Goal: Find contact information: Find contact information

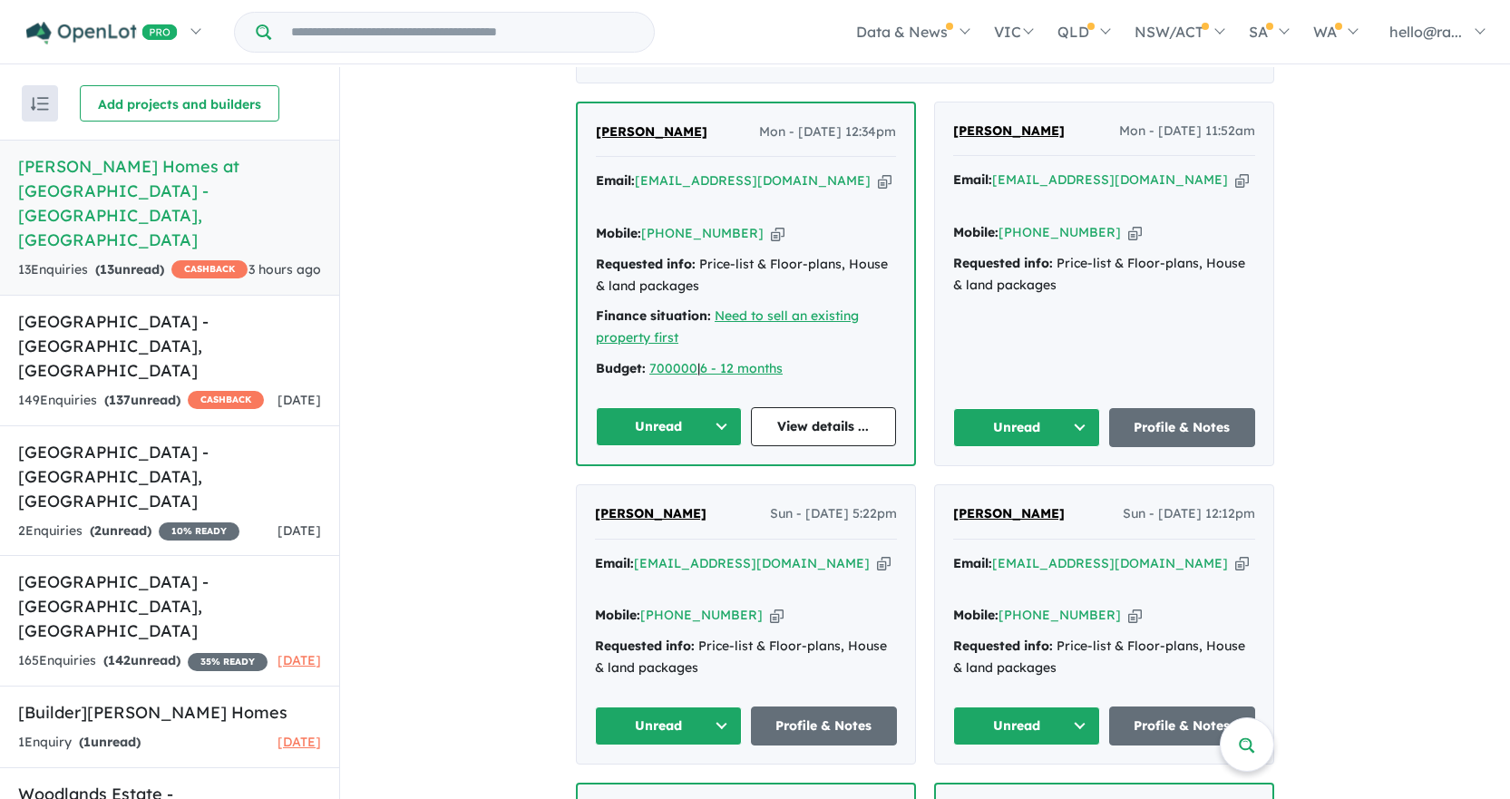
scroll to position [878, 0]
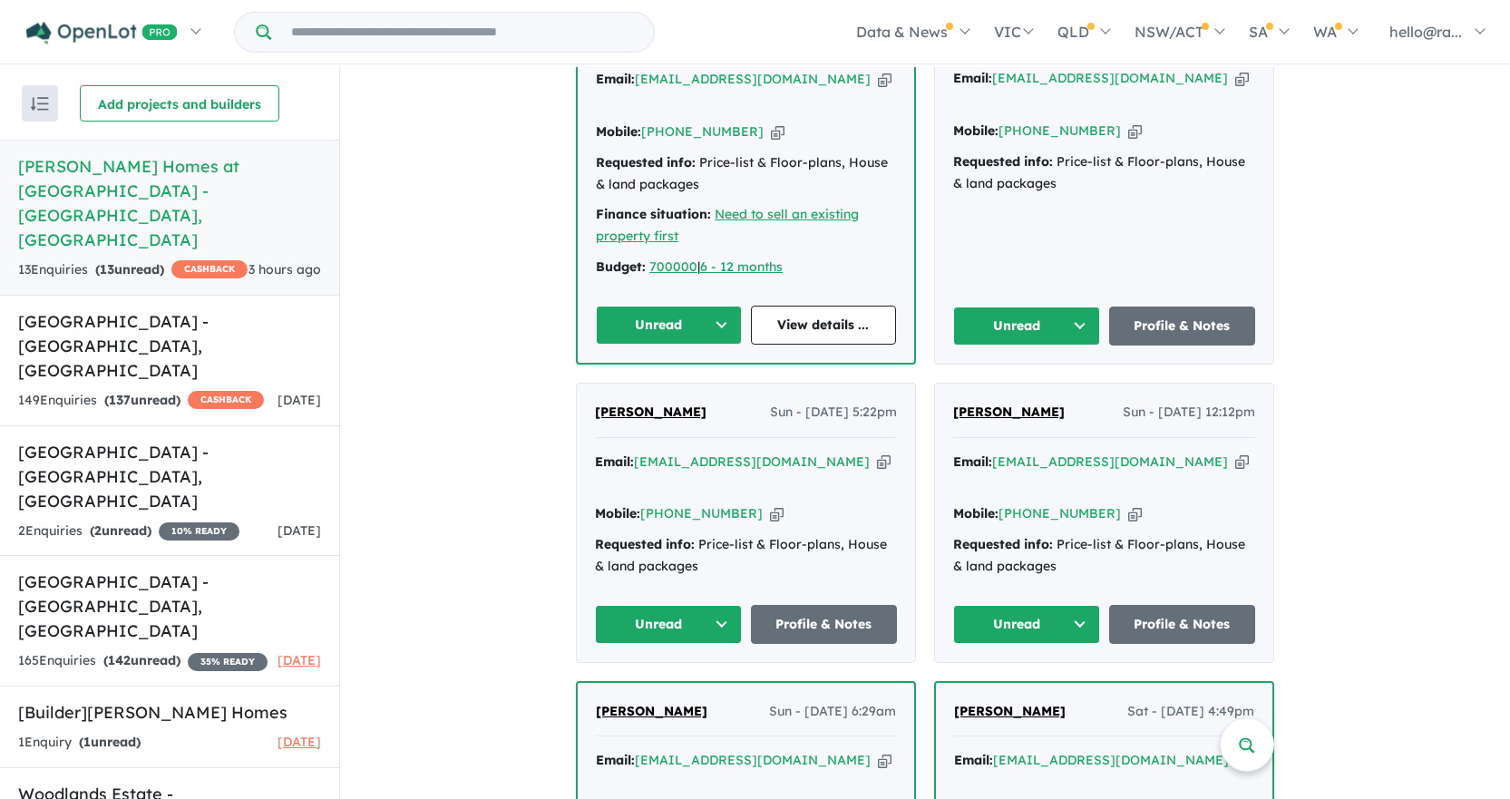
drag, startPoint x: 794, startPoint y: 455, endPoint x: 784, endPoint y: 454, distance: 10.1
click at [877, 455] on icon "button" at bounding box center [884, 462] width 14 height 19
click at [770, 504] on icon "button" at bounding box center [777, 513] width 14 height 19
drag, startPoint x: 705, startPoint y: 410, endPoint x: 573, endPoint y: 399, distance: 132.0
click at [577, 399] on div "[PERSON_NAME] Sun - [DATE] 5:22pm Email: [EMAIL_ADDRESS][DOMAIN_NAME] Copied! M…" at bounding box center [746, 523] width 338 height 278
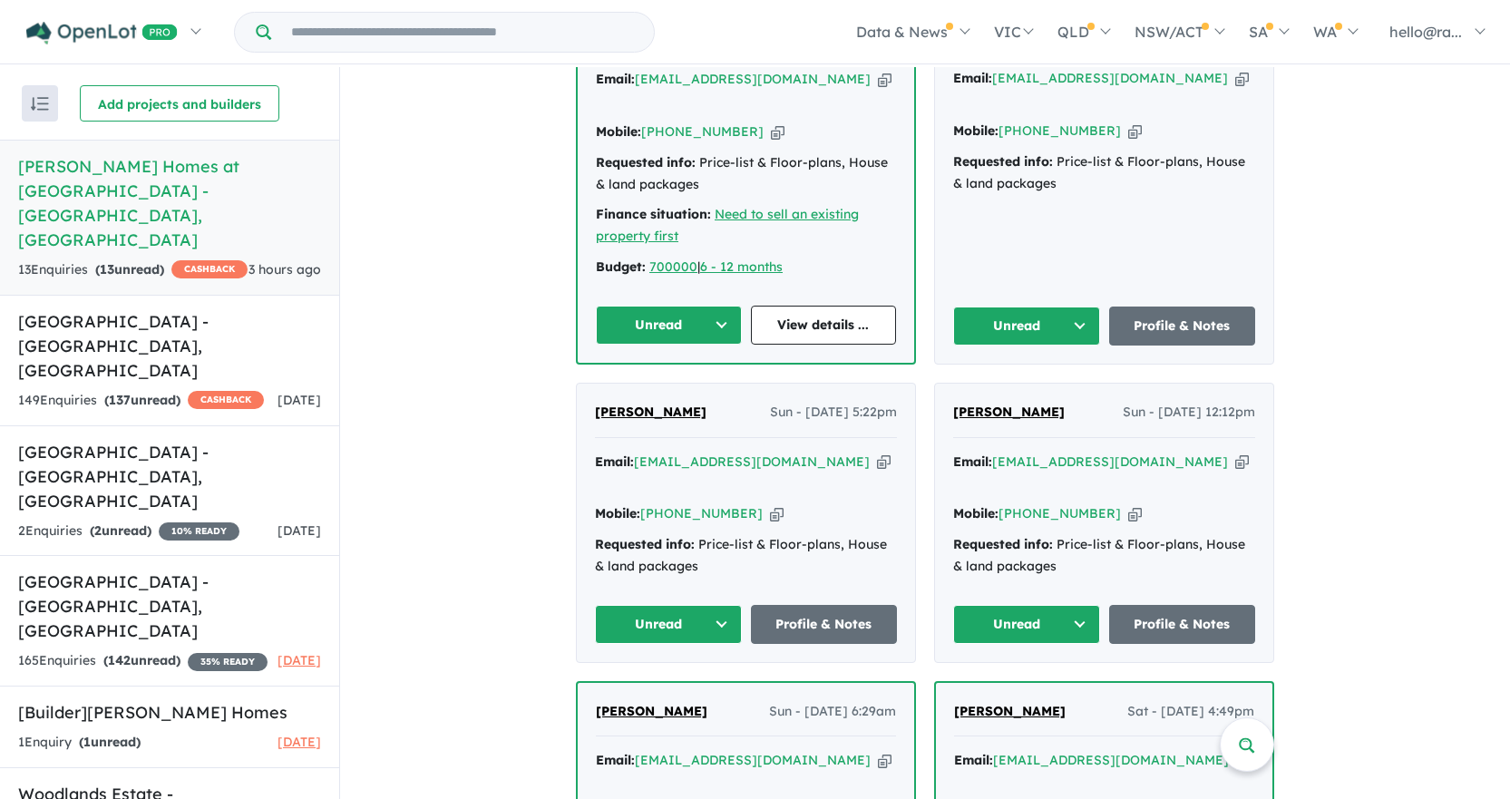
copy span "[PERSON_NAME]"
click at [815, 605] on link "Profile & Notes" at bounding box center [824, 624] width 147 height 39
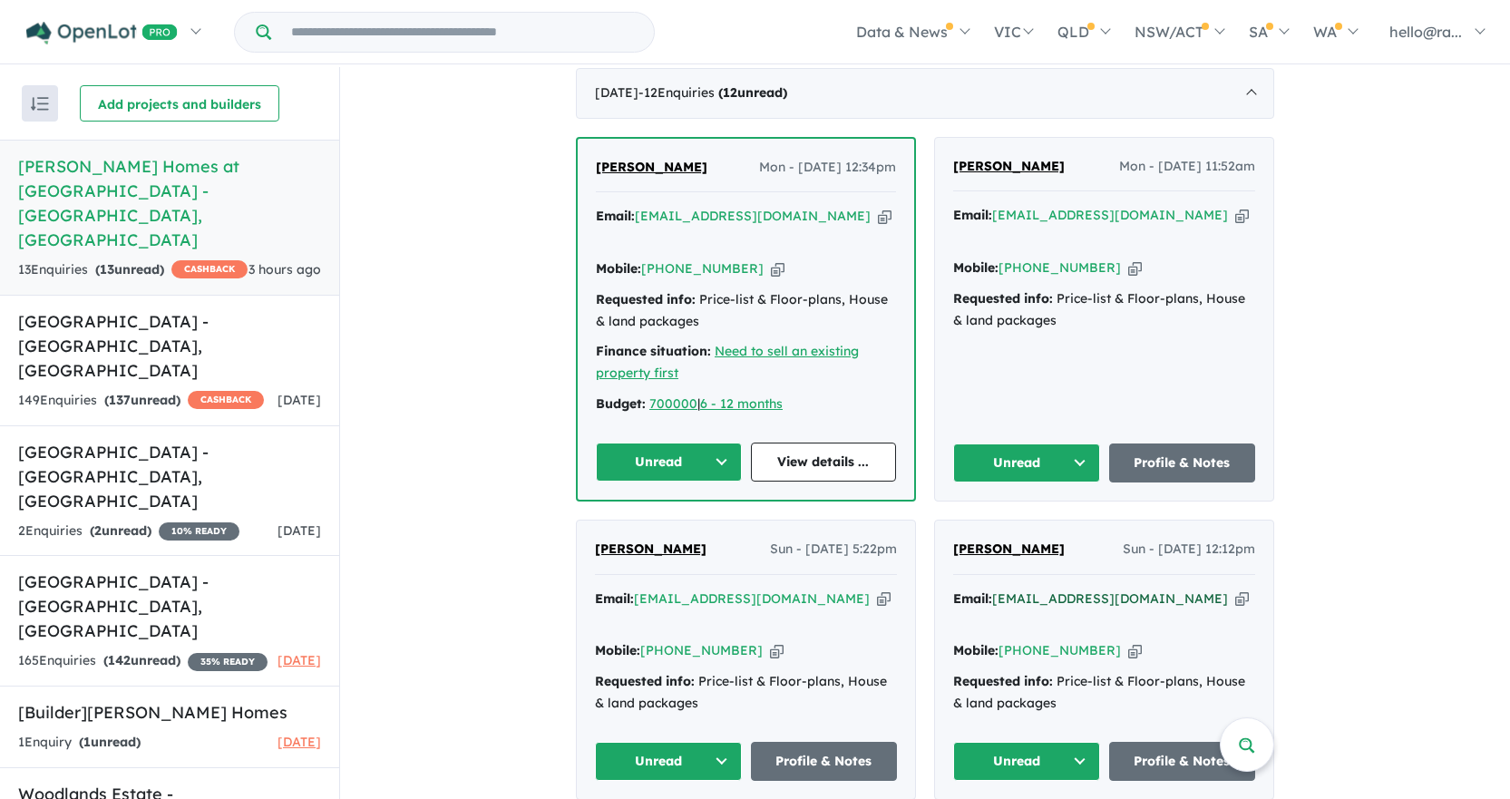
scroll to position [697, 0]
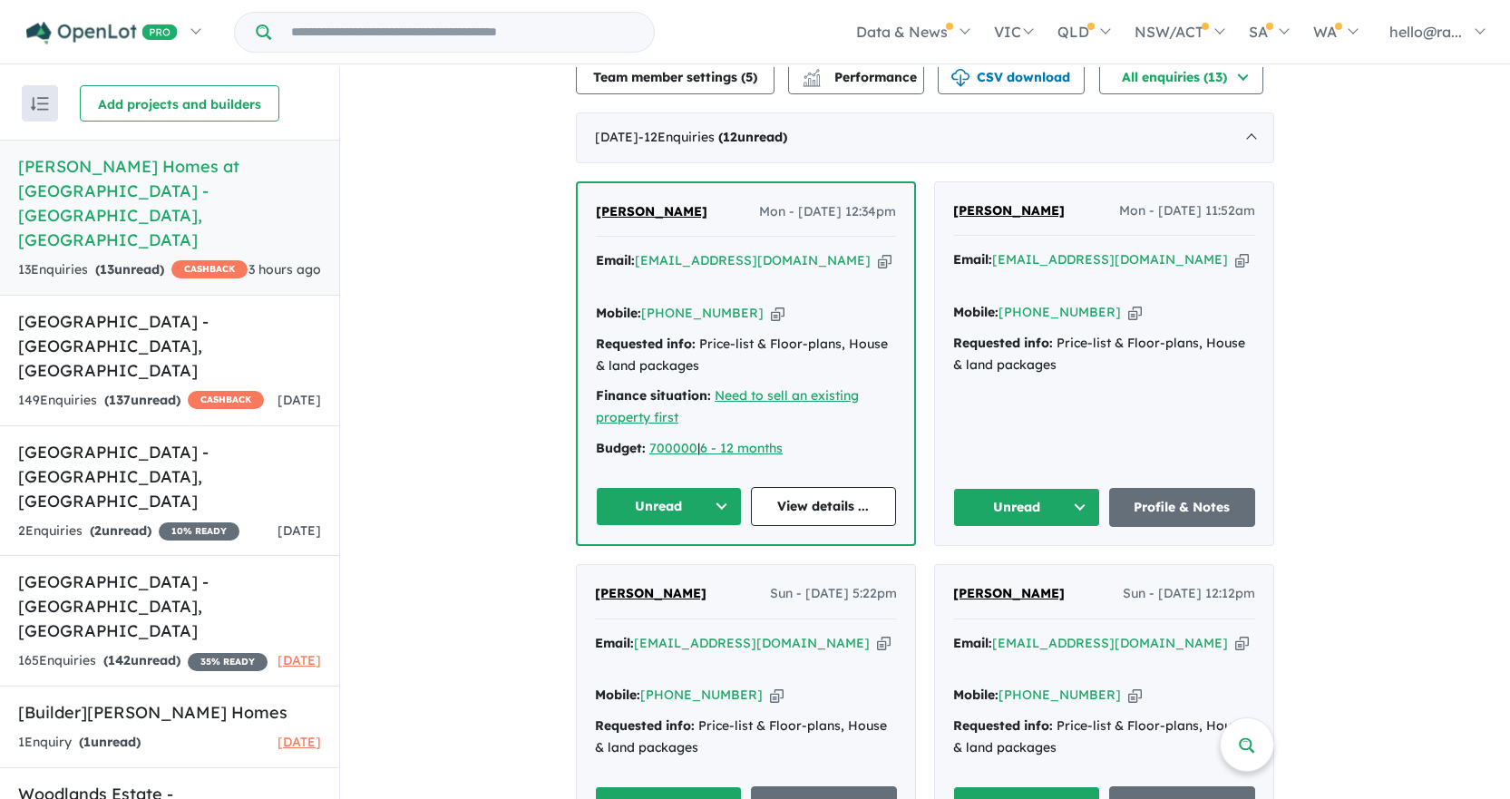
click at [1235, 269] on icon "button" at bounding box center [1242, 259] width 14 height 19
copy span "[PERSON_NAME]"
click at [1128, 305] on icon "button" at bounding box center [1135, 312] width 14 height 19
copy span "[PERSON_NAME]"
click at [805, 271] on div "Email: [EMAIL_ADDRESS][DOMAIN_NAME] Copied!" at bounding box center [746, 272] width 300 height 44
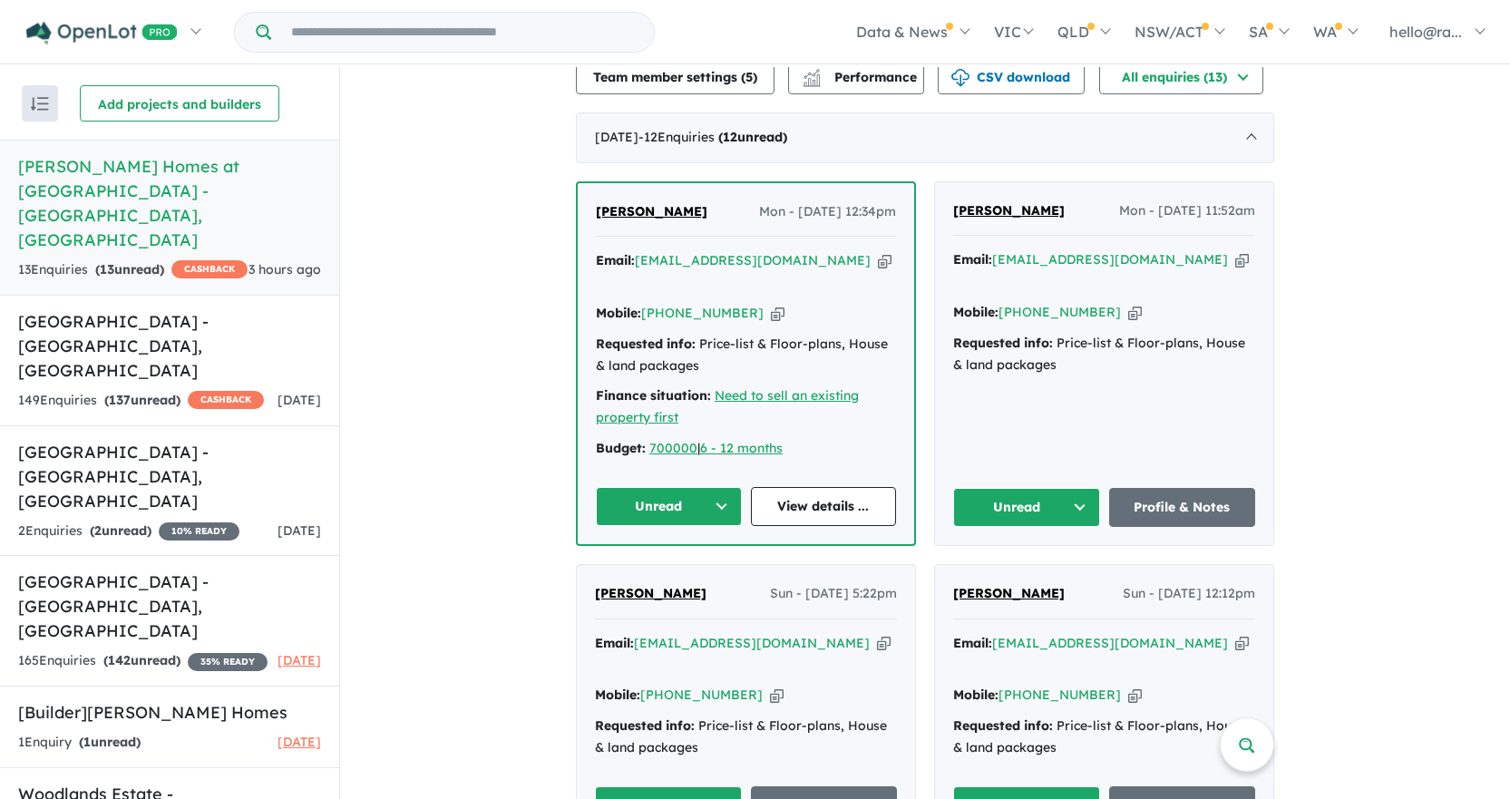
click at [878, 270] on icon "button" at bounding box center [885, 260] width 14 height 19
click at [771, 306] on icon "button" at bounding box center [778, 313] width 14 height 19
drag, startPoint x: 700, startPoint y: 229, endPoint x: 563, endPoint y: 220, distance: 137.3
copy span "[PERSON_NAME]"
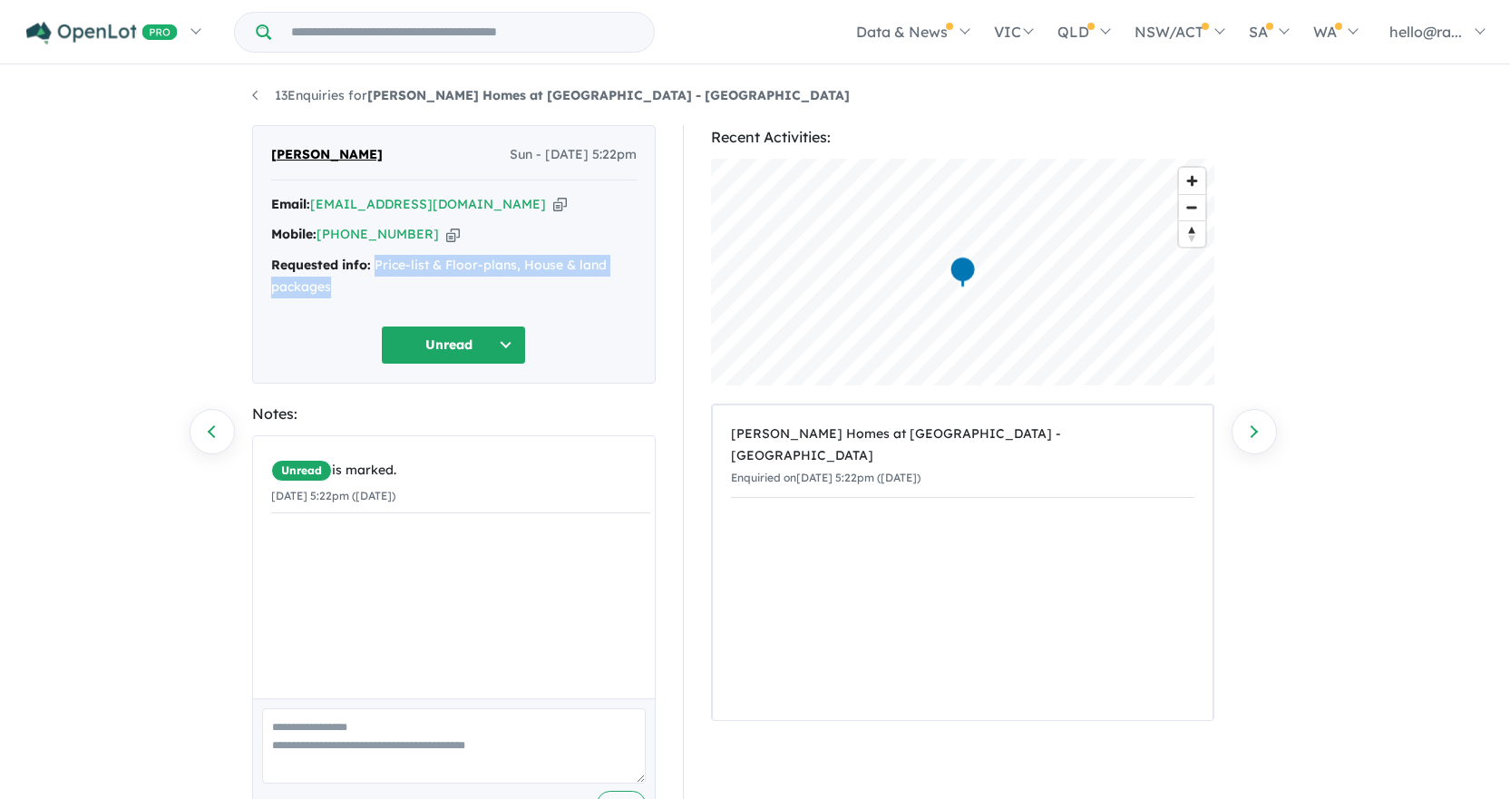
drag, startPoint x: 377, startPoint y: 269, endPoint x: 376, endPoint y: 283, distance: 13.7
click at [376, 283] on div "Requested info: Price-list & Floor-plans, House & land packages" at bounding box center [454, 277] width 366 height 44
copy div "Price-list & Floor-plans, House & land packages"
